Goal: Task Accomplishment & Management: Manage account settings

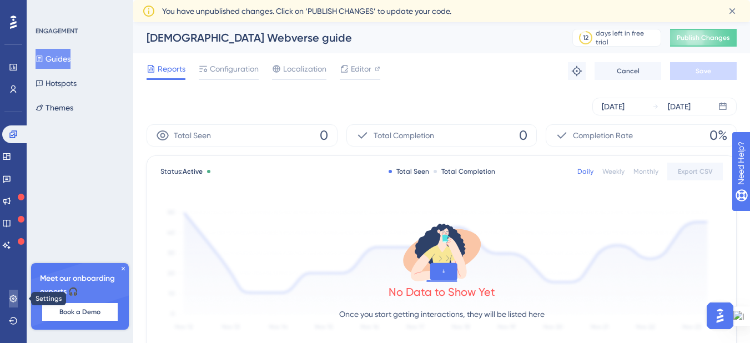
click at [9, 306] on link at bounding box center [13, 299] width 9 height 18
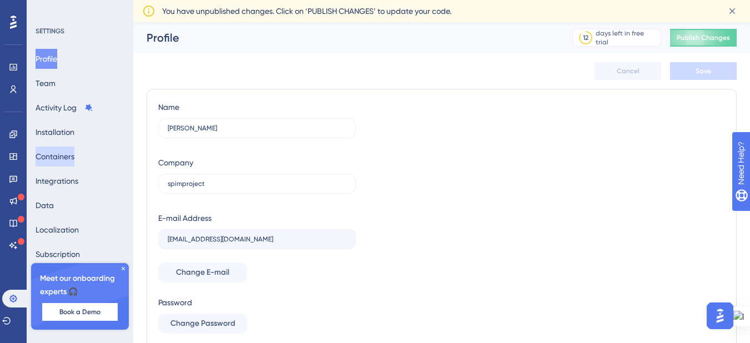
click at [70, 163] on button "Containers" at bounding box center [55, 156] width 39 height 20
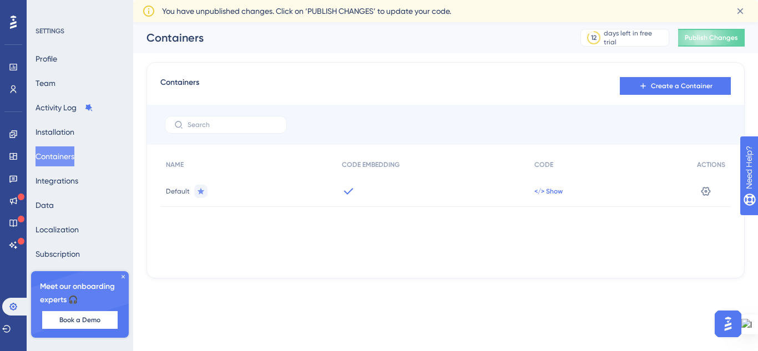
click at [542, 191] on span "</> Show" at bounding box center [548, 191] width 28 height 9
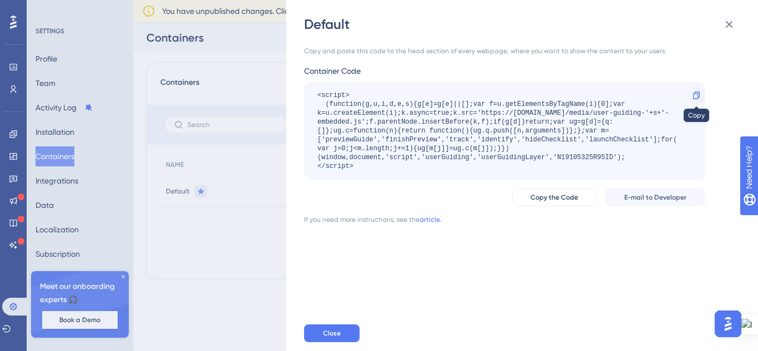
click at [696, 94] on icon at bounding box center [696, 95] width 7 height 7
click at [740, 22] on button at bounding box center [729, 24] width 22 height 22
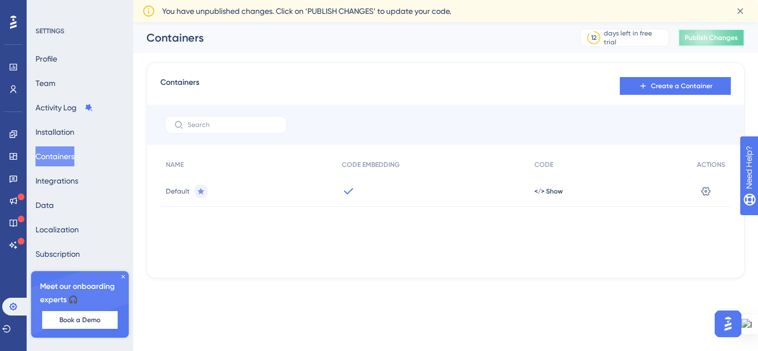
click at [705, 37] on span "Publish Changes" at bounding box center [711, 37] width 53 height 9
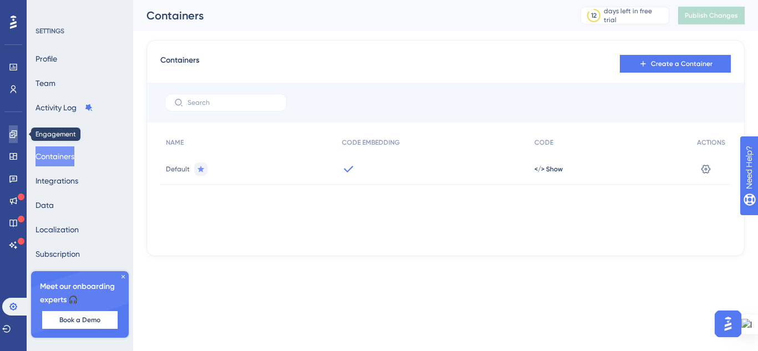
click at [9, 132] on link at bounding box center [13, 134] width 9 height 18
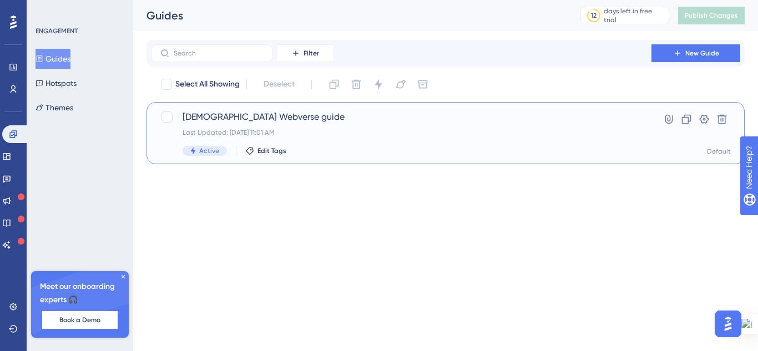
click at [282, 128] on div "Last Updated: [DATE] 11:01 AM" at bounding box center [401, 132] width 437 height 9
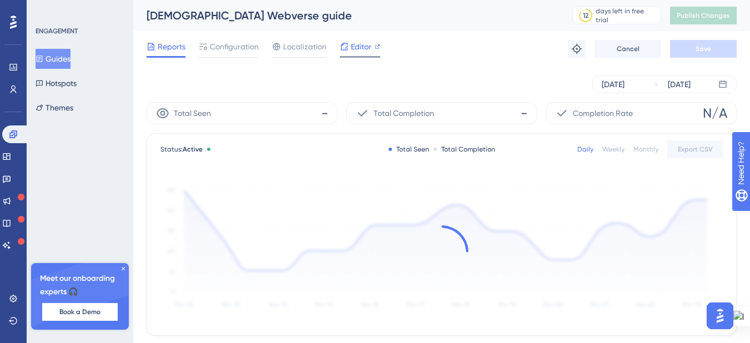
click at [346, 44] on icon at bounding box center [344, 46] width 9 height 9
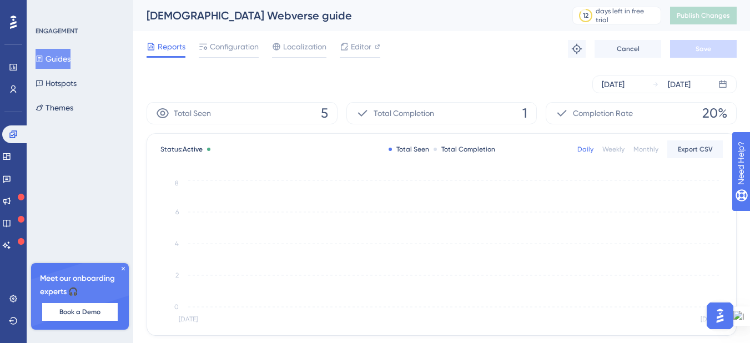
scroll to position [55, 0]
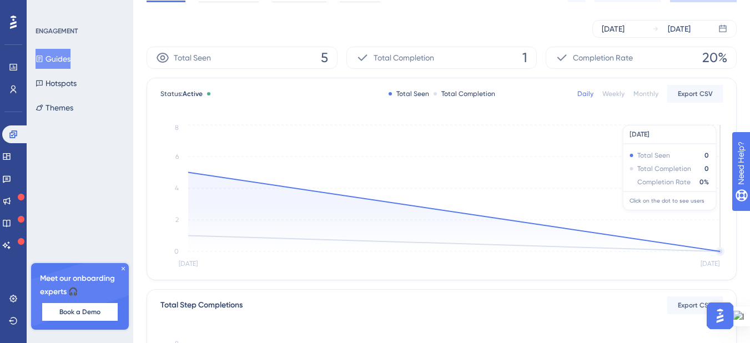
click at [120, 272] on div "Meet our onboarding experts 🎧 Book a Demo" at bounding box center [80, 296] width 98 height 67
click at [122, 270] on icon at bounding box center [123, 268] width 7 height 7
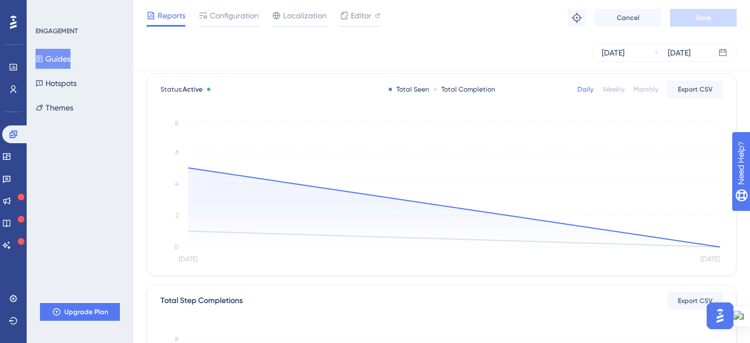
scroll to position [377, 0]
